Goal: Navigation & Orientation: Find specific page/section

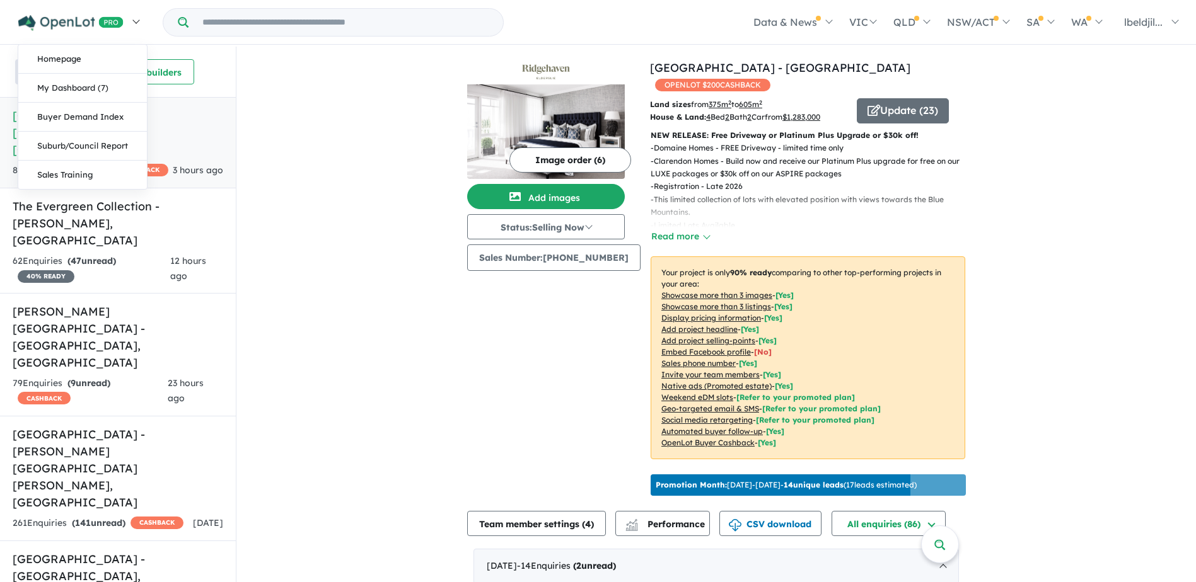
click at [62, 23] on img at bounding box center [70, 23] width 105 height 16
click at [79, 91] on link "My Dashboard (7)" at bounding box center [82, 88] width 129 height 29
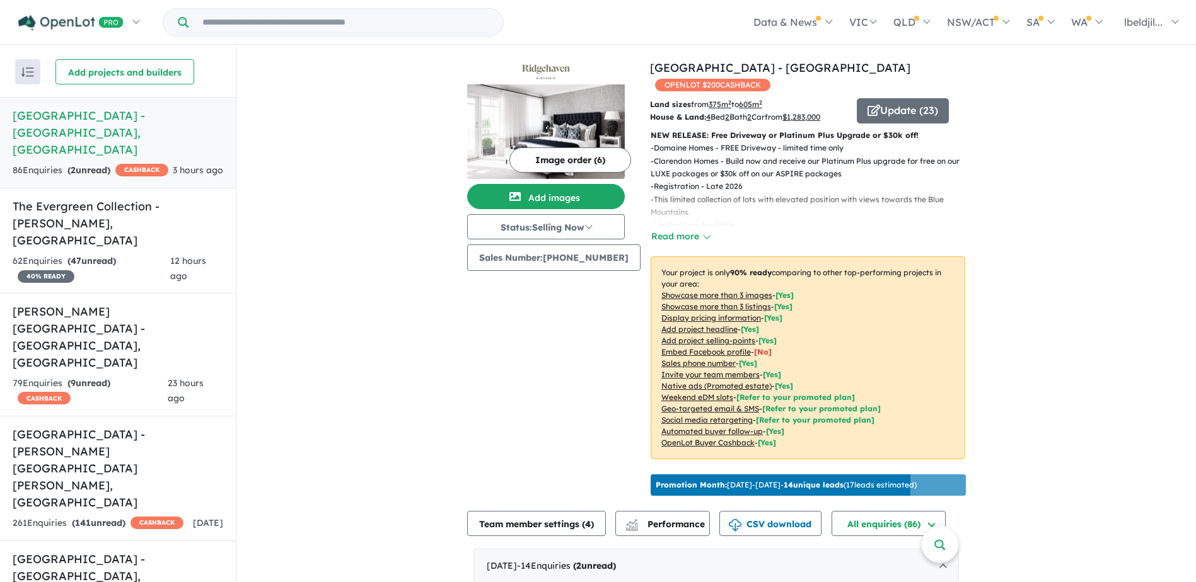
drag, startPoint x: 1100, startPoint y: 483, endPoint x: 1106, endPoint y: 480, distance: 7.0
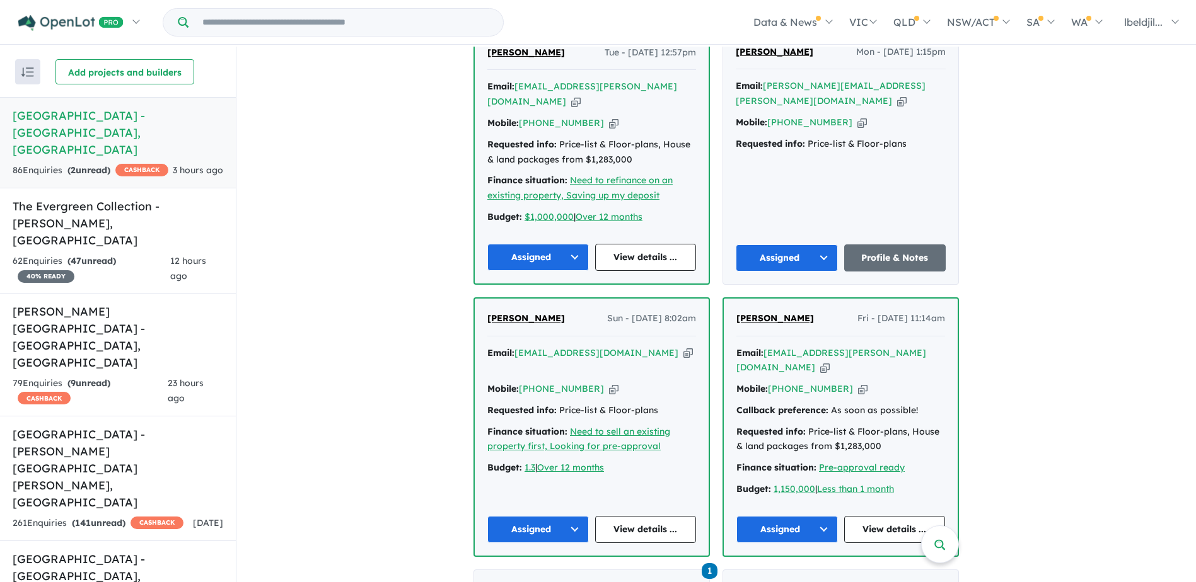
scroll to position [945, 0]
